Goal: Communication & Community: Answer question/provide support

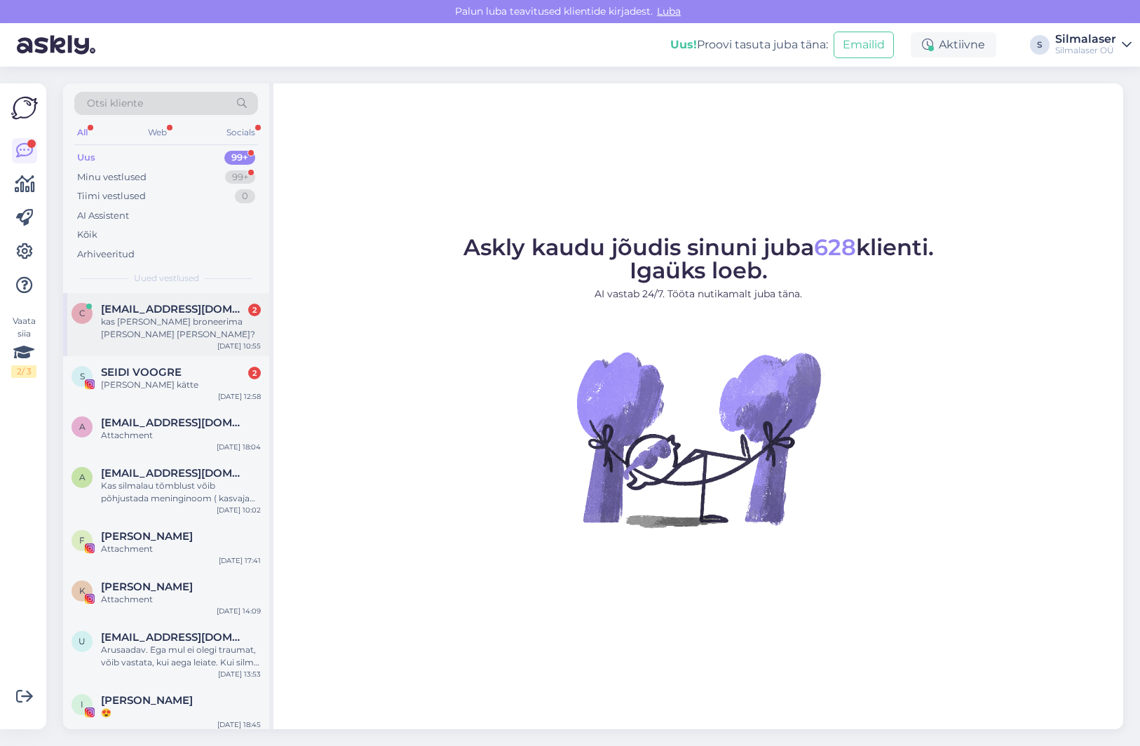
click at [172, 316] on div "kas [PERSON_NAME] broneerima [PERSON_NAME] [PERSON_NAME]?" at bounding box center [181, 328] width 160 height 25
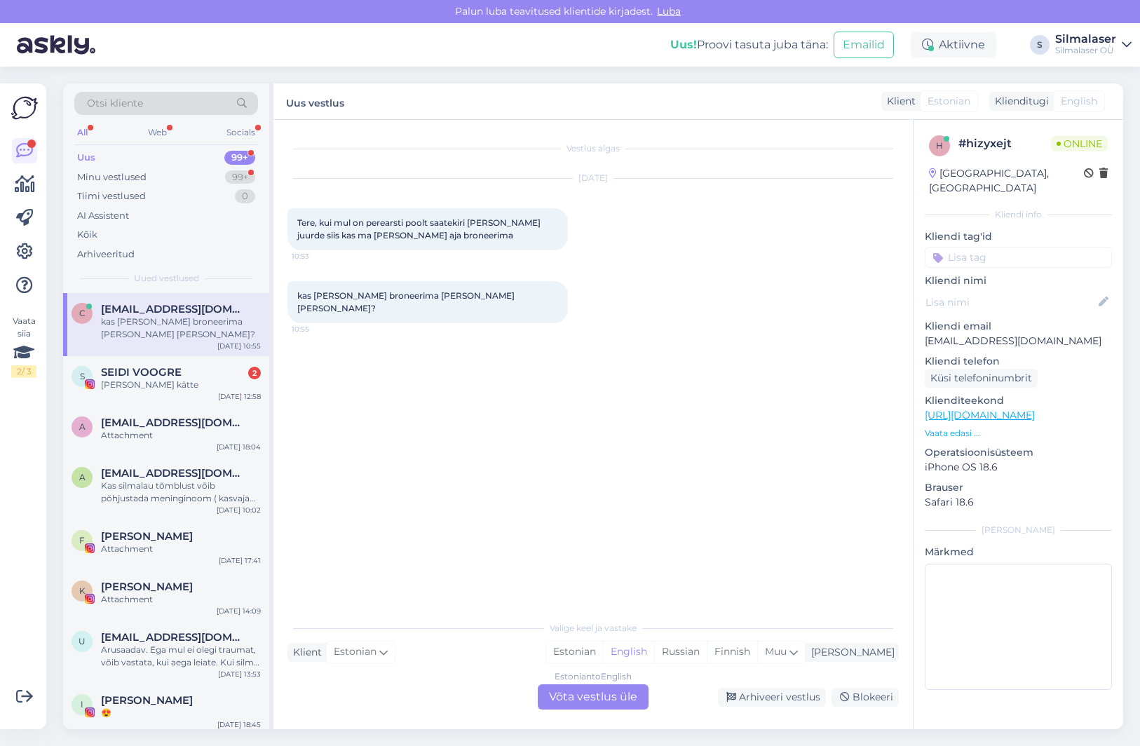
drag, startPoint x: 556, startPoint y: 696, endPoint x: 616, endPoint y: 605, distance: 108.3
click at [555, 696] on div "Estonian to English Võta vestlus üle" at bounding box center [593, 696] width 111 height 25
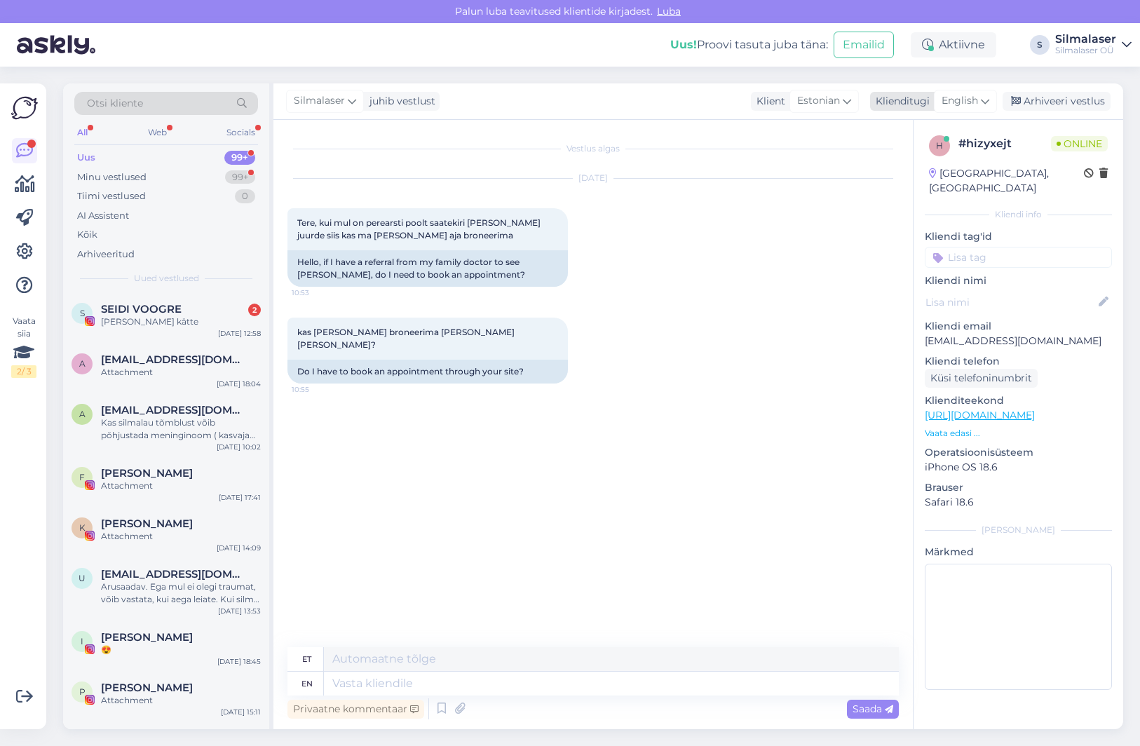
click at [968, 102] on span "English" at bounding box center [960, 100] width 36 height 15
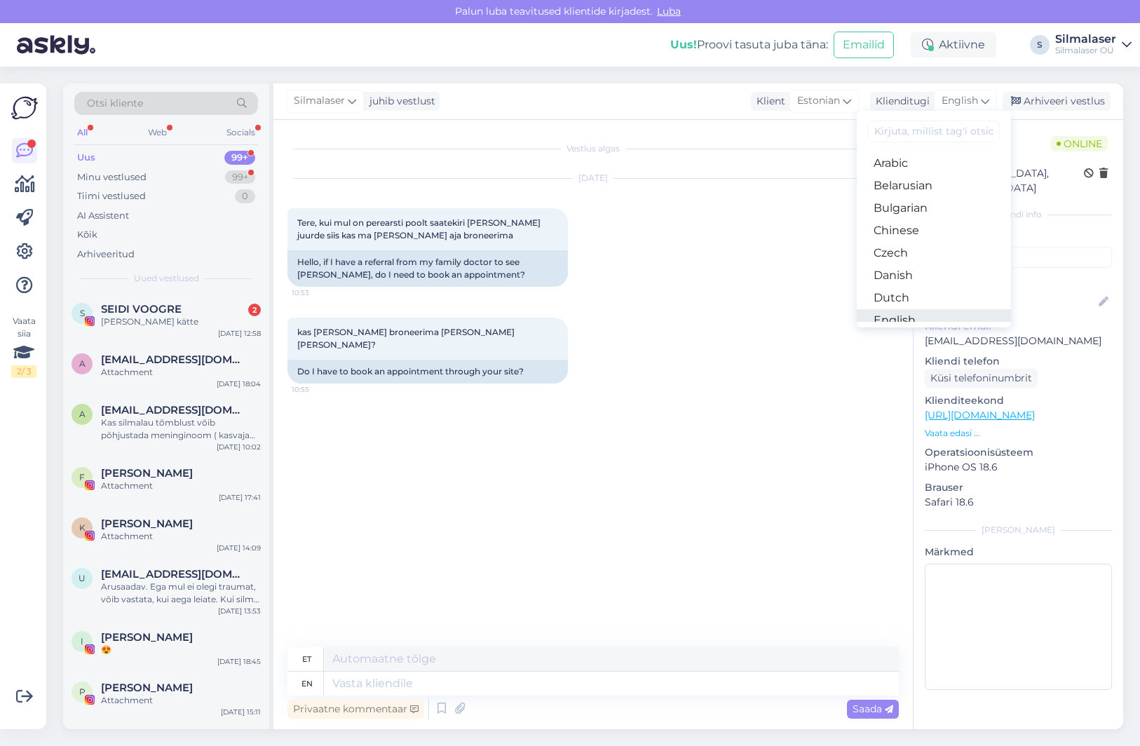
click at [895, 320] on link "English" at bounding box center [934, 320] width 154 height 22
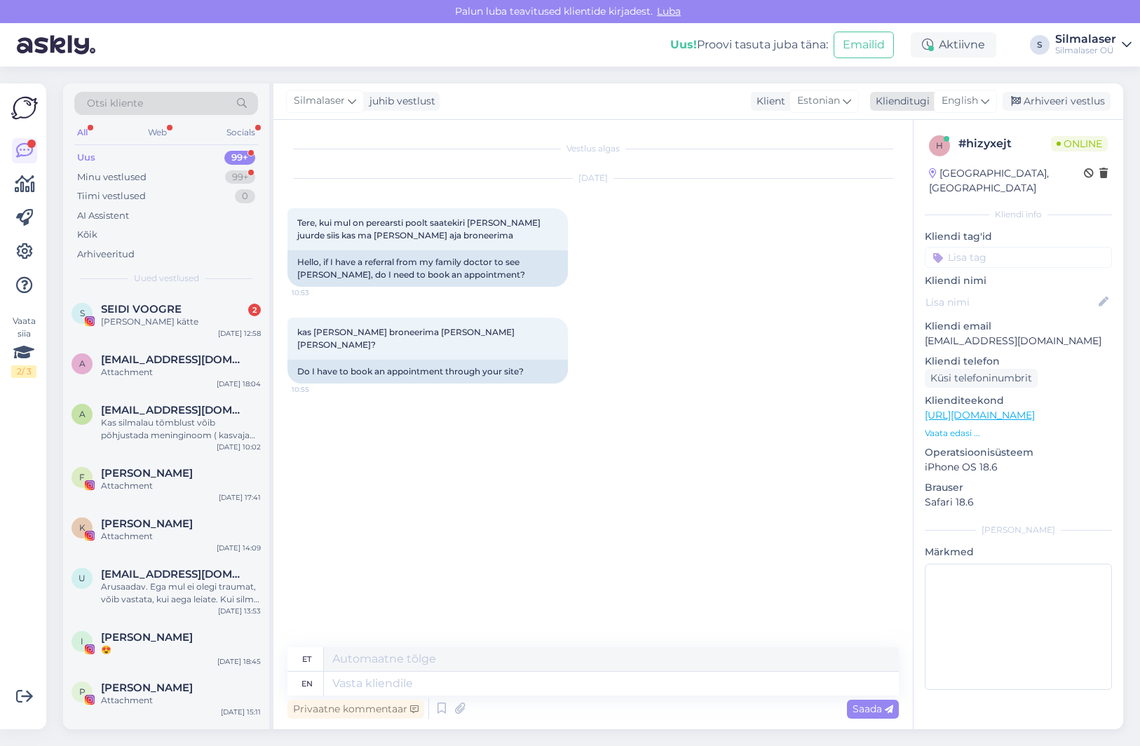
click at [974, 104] on span "English" at bounding box center [960, 100] width 36 height 15
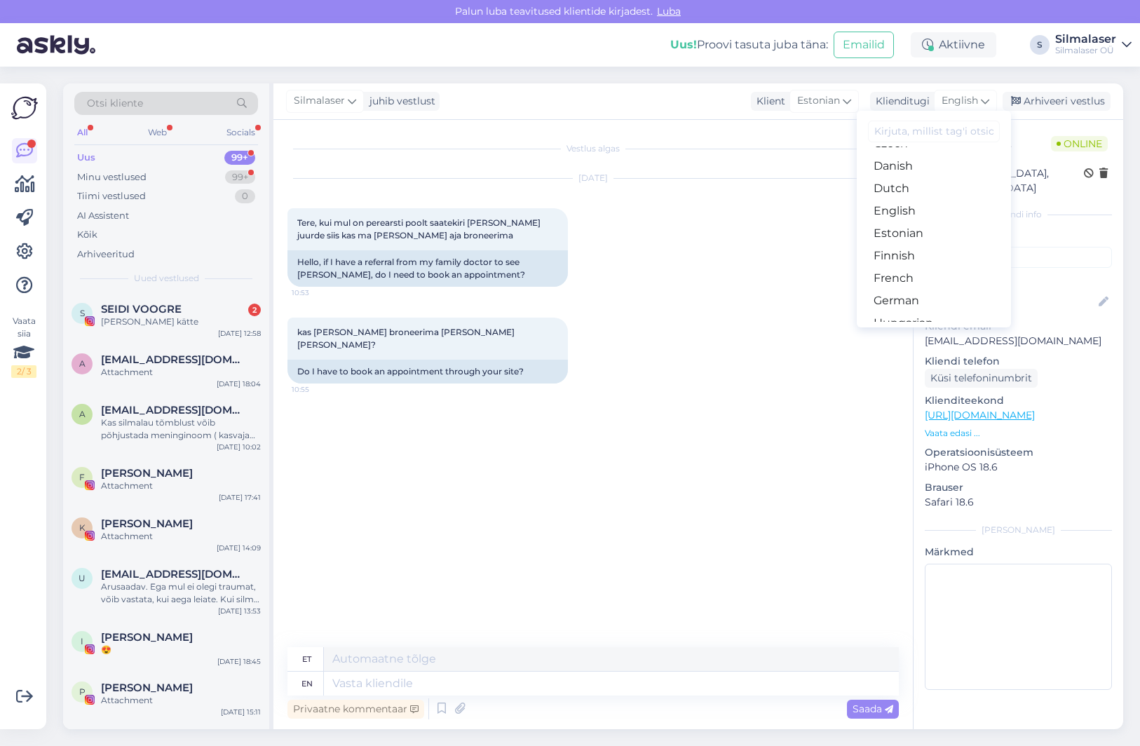
scroll to position [154, 0]
click at [908, 191] on link "Estonian" at bounding box center [934, 188] width 154 height 22
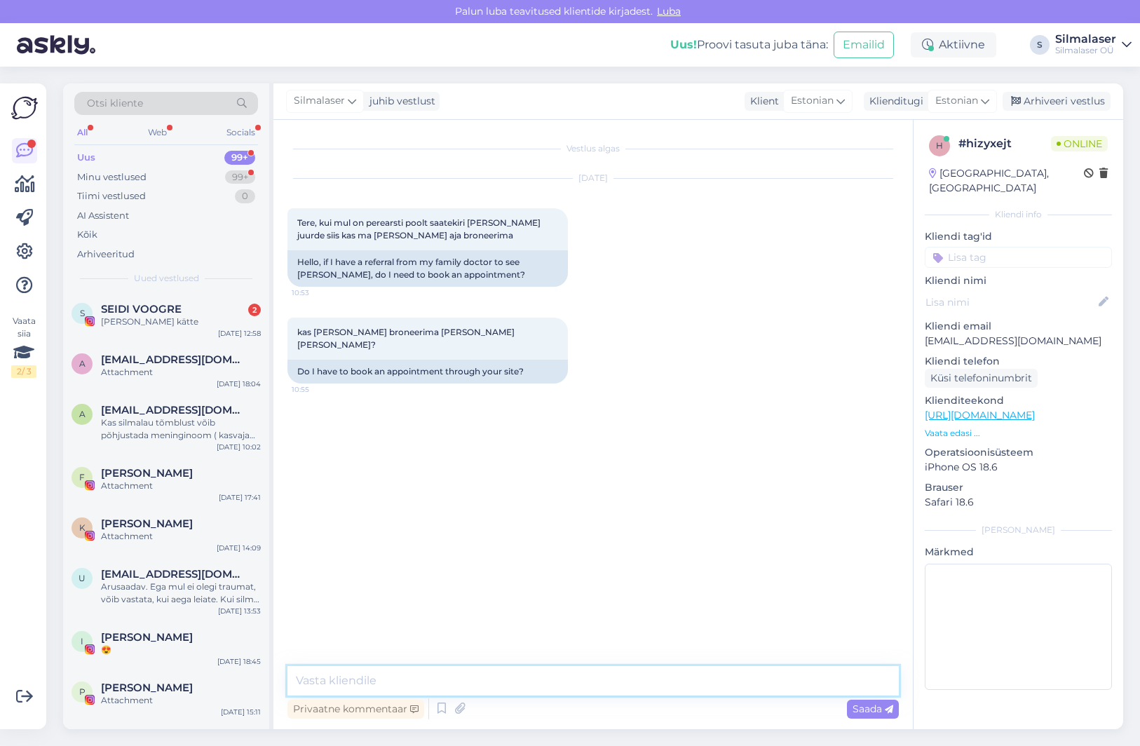
click at [529, 681] on textarea at bounding box center [592, 680] width 611 height 29
type textarea "Tere! Aja saate broneerida läbi meie kodulehe, meie kliinikus on ainult tasulis…"
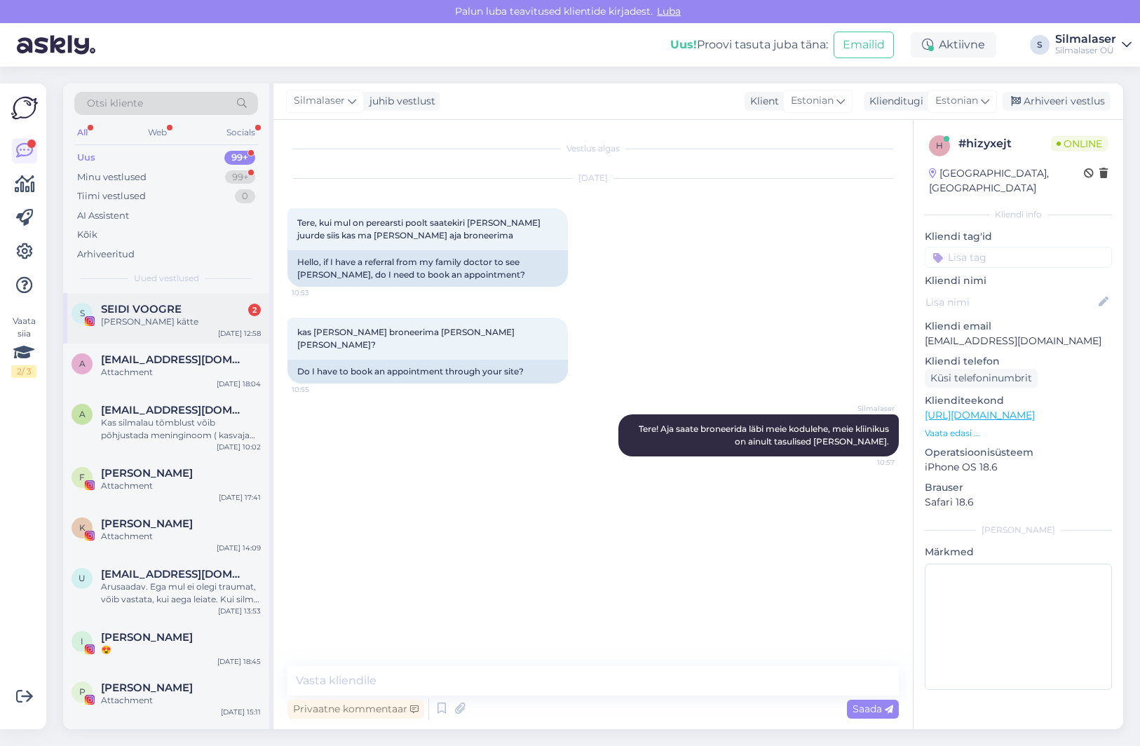
click at [180, 326] on div "S SEIDI VOOGRE 2 Sain kätte Aug 11 12:58" at bounding box center [166, 318] width 206 height 50
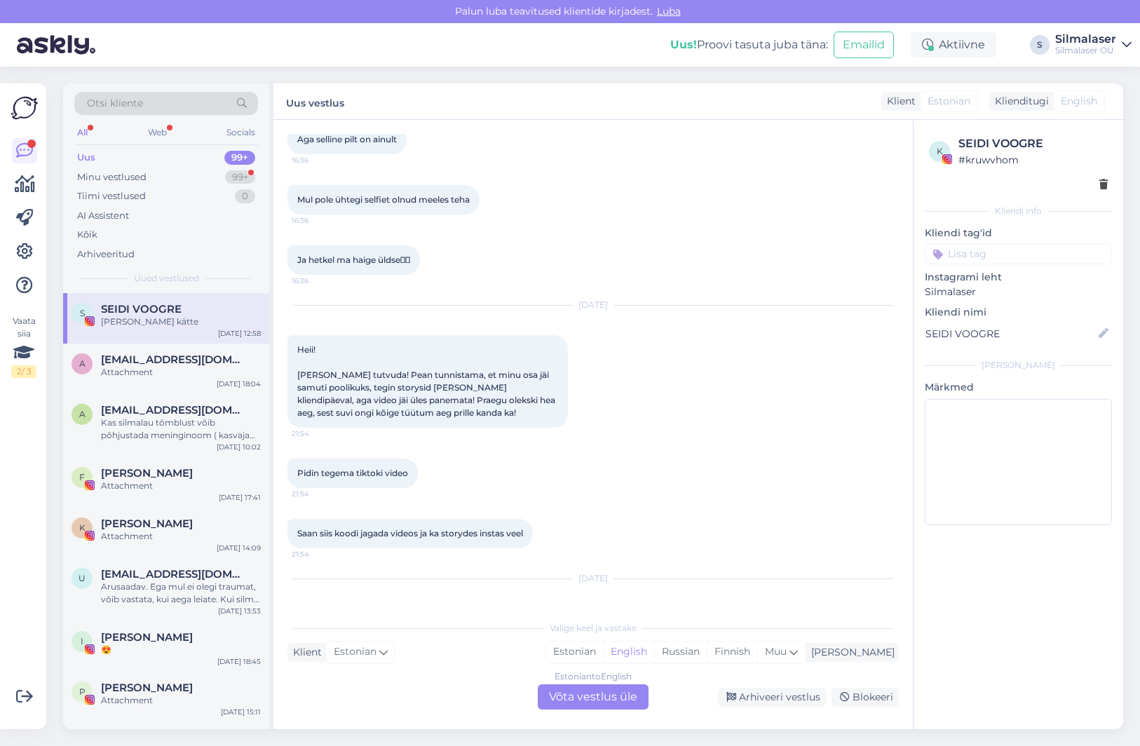
scroll to position [7321, 0]
click at [136, 182] on div "Minu vestlused" at bounding box center [111, 177] width 69 height 14
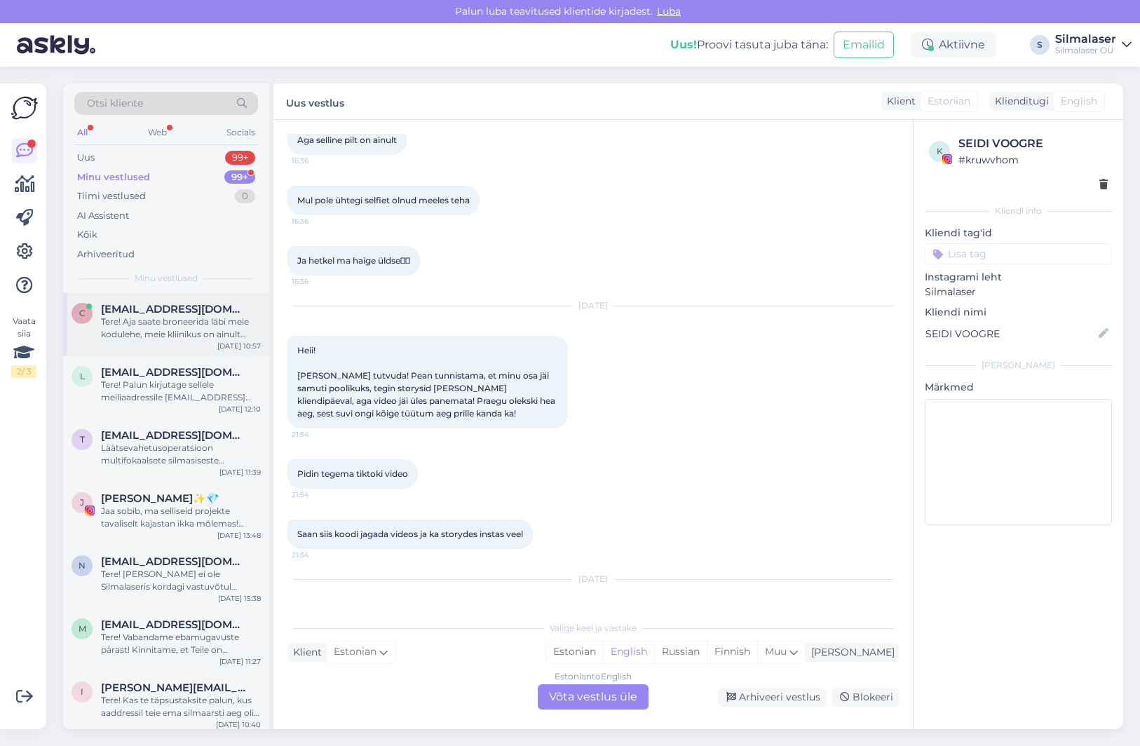
click at [133, 306] on span "cristopkaseste@gmail.com" at bounding box center [174, 309] width 146 height 13
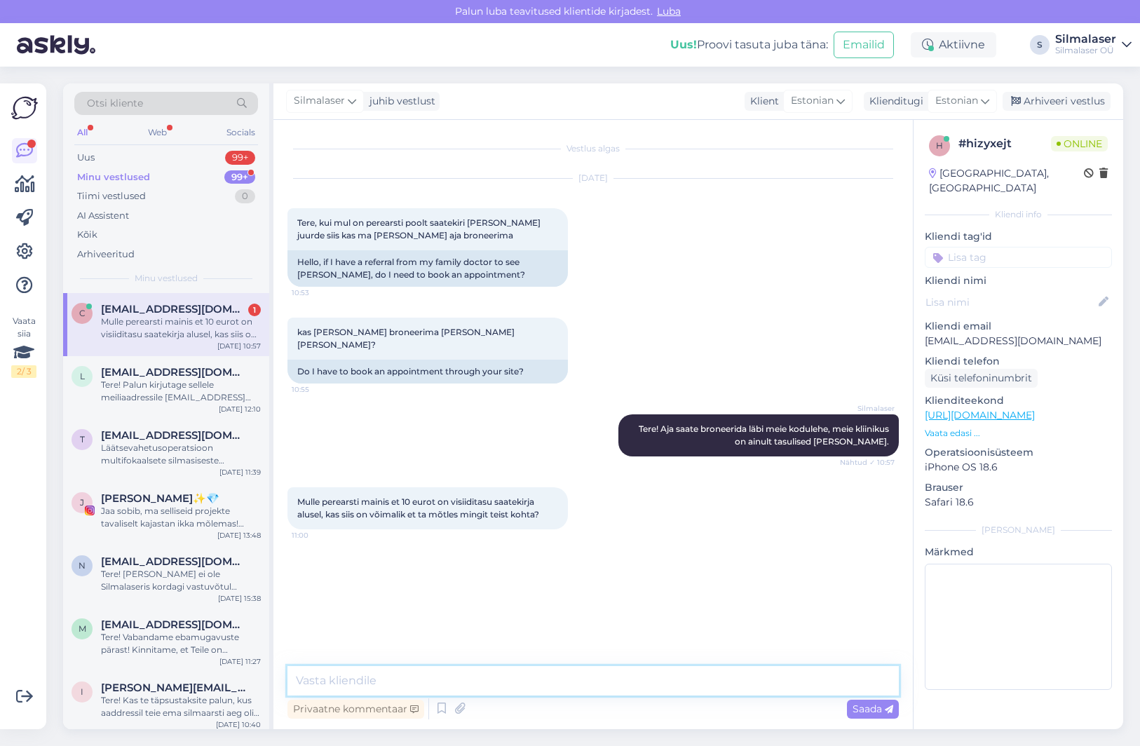
drag, startPoint x: 464, startPoint y: 679, endPoint x: 448, endPoint y: 679, distance: 16.1
click at [459, 679] on textarea at bounding box center [592, 680] width 611 height 29
type textarea "Võite uurida Põhja-Eesti Regionaalhaigla Silmakirurgia Keskusest, aadressil Kat…"
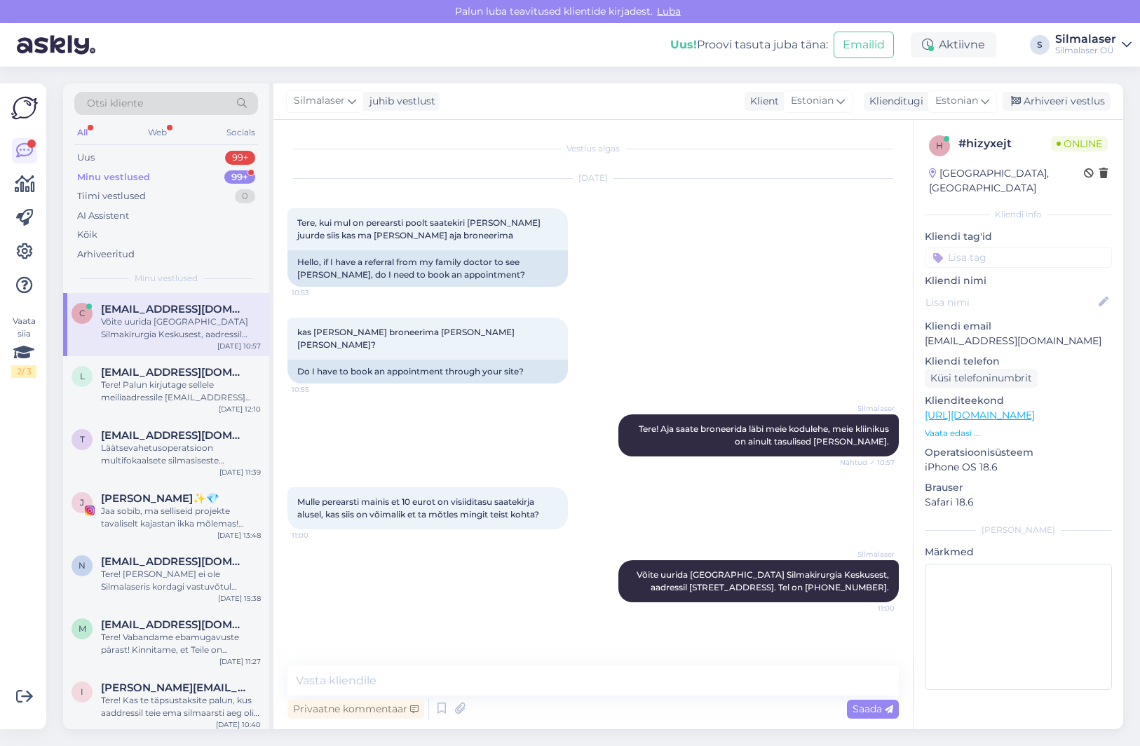
click at [537, 620] on div "Vestlus algas Aug 12 2025 Tere, kui mul on perearsti poolt saatekiri Dr. Kai No…" at bounding box center [599, 394] width 624 height 520
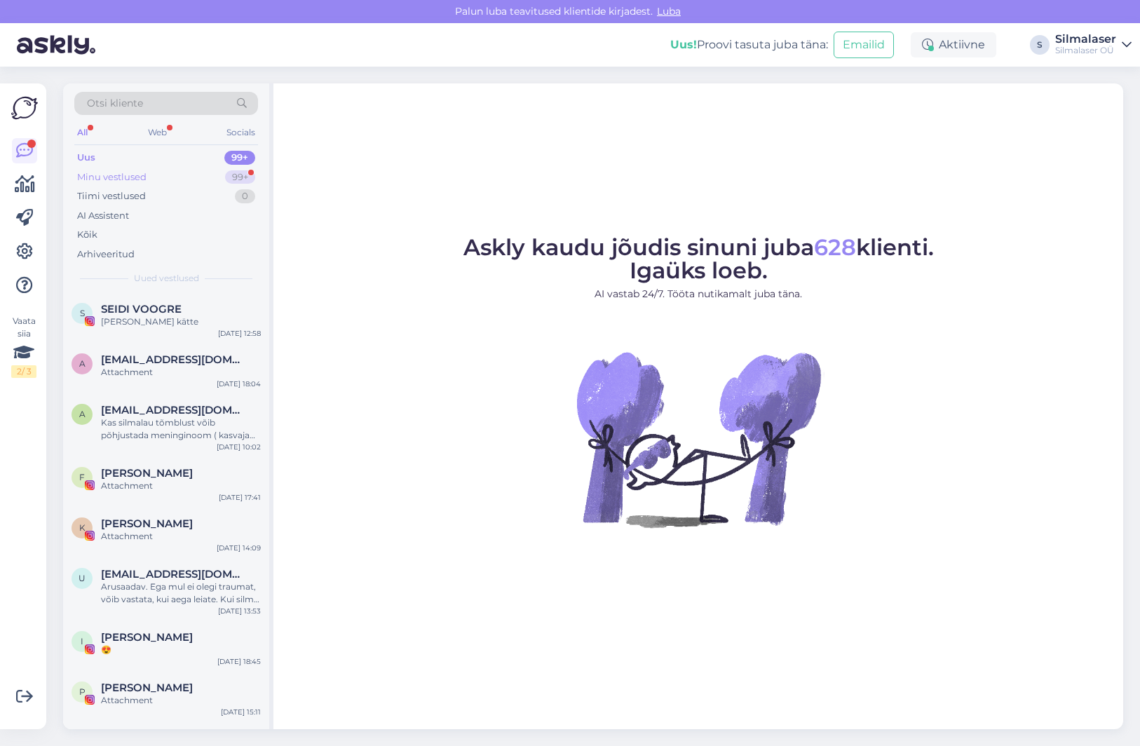
click at [149, 177] on div "Minu vestlused 99+" at bounding box center [166, 178] width 184 height 20
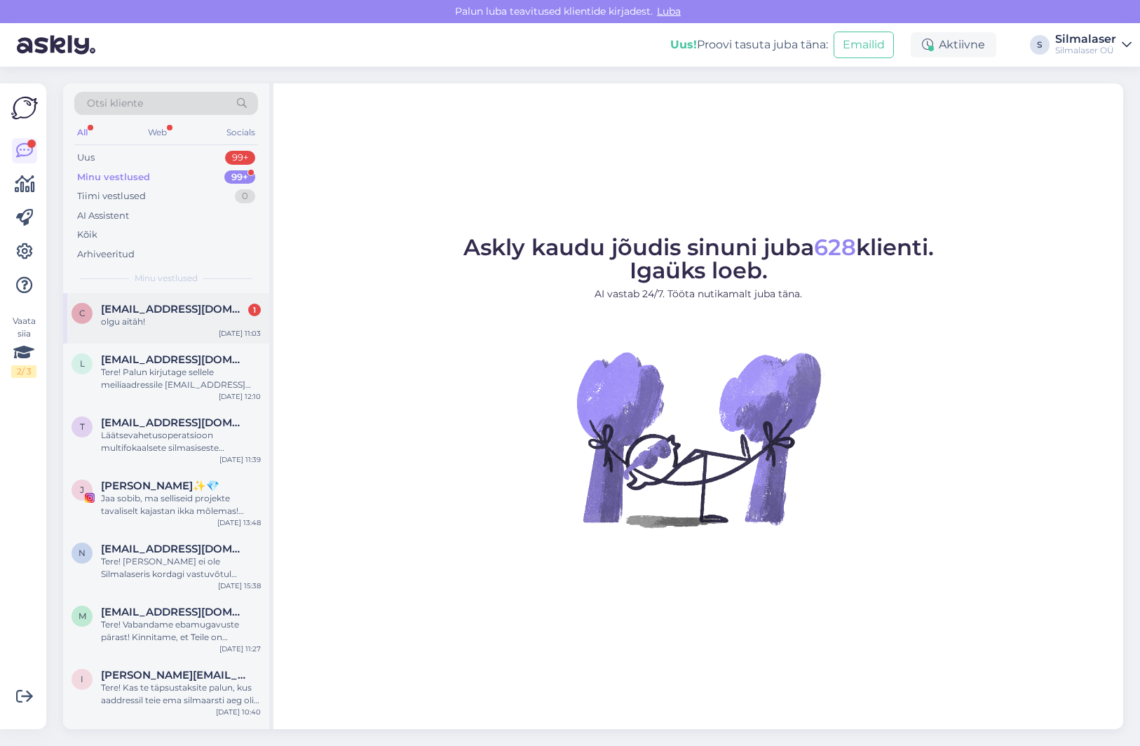
click at [130, 324] on div "olgu aitäh!" at bounding box center [181, 322] width 160 height 13
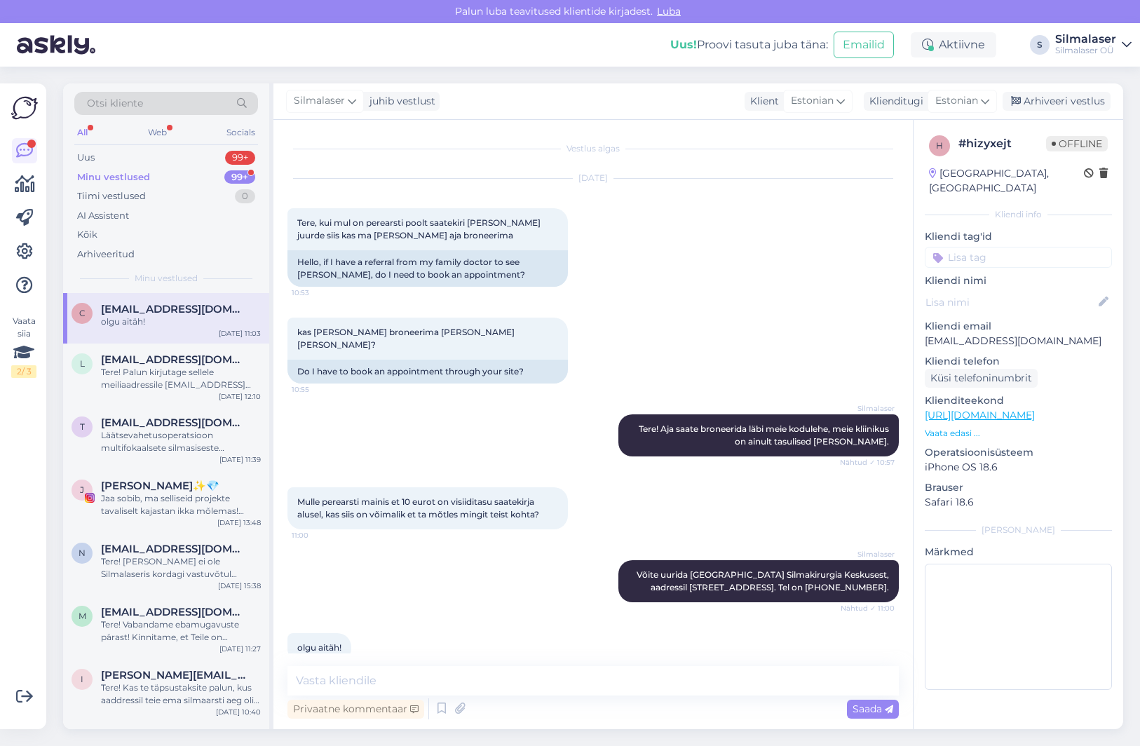
scroll to position [12, 0]
